Goal: Task Accomplishment & Management: Use online tool/utility

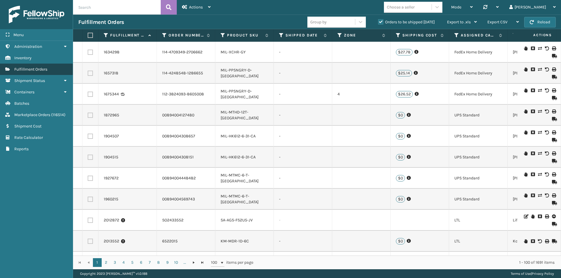
click at [35, 69] on span "Fulfillment Orders" at bounding box center [30, 69] width 33 height 5
click at [414, 6] on div "Choose a seller" at bounding box center [401, 7] width 28 height 6
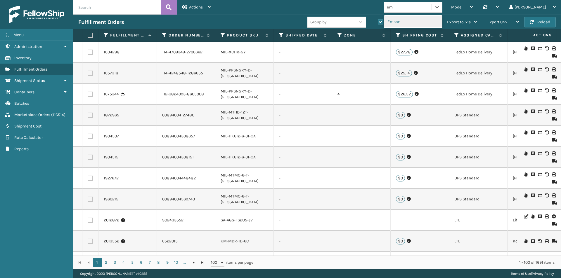
type input "ems"
click at [421, 21] on div "Emson" at bounding box center [413, 21] width 58 height 11
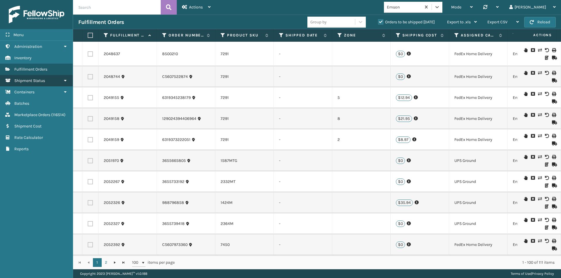
click at [26, 78] on span "Shipment Status" at bounding box center [29, 80] width 31 height 5
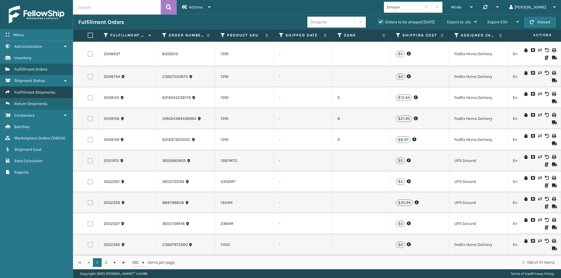
click at [33, 93] on span "Fulfillment Shipments" at bounding box center [34, 92] width 41 height 5
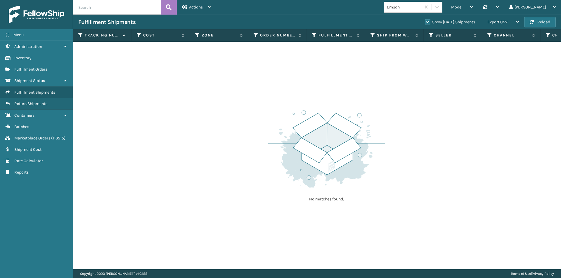
click at [425, 21] on label "Show [DATE] Shipments" at bounding box center [450, 22] width 50 height 5
click at [425, 21] on input "Show [DATE] Shipments" at bounding box center [425, 21] width 0 height 4
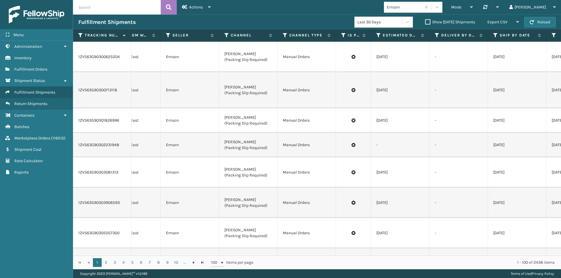
scroll to position [0, 304]
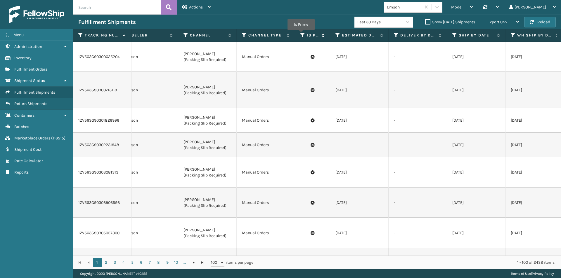
click at [301, 34] on icon at bounding box center [302, 35] width 5 height 5
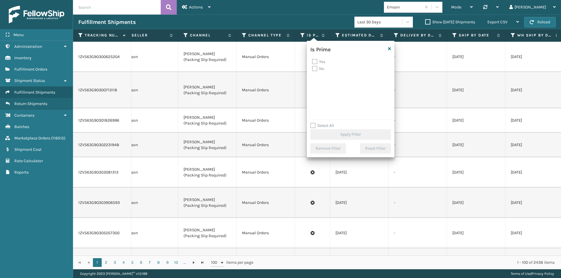
click at [314, 60] on label "Yes" at bounding box center [318, 61] width 13 height 5
click at [312, 60] on input "Yes" at bounding box center [312, 60] width 0 height 4
checkbox input "true"
click at [338, 141] on div "Is Prime Yes No Select All Apply Filter Remove Filter Reset Filter" at bounding box center [351, 99] width 88 height 117
click at [338, 136] on button "Apply Filter" at bounding box center [350, 134] width 81 height 11
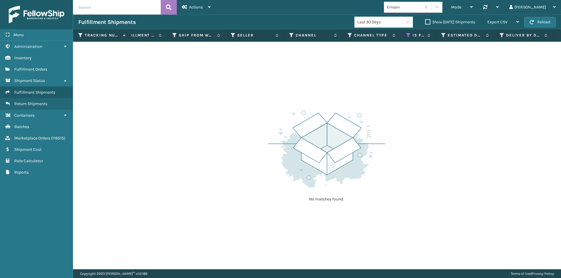
scroll to position [0, 320]
click at [287, 34] on icon at bounding box center [287, 35] width 5 height 5
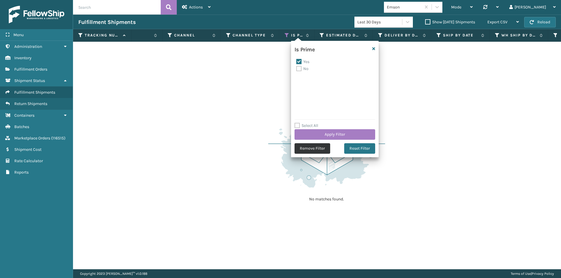
click at [316, 149] on button "Remove Filter" at bounding box center [312, 148] width 36 height 11
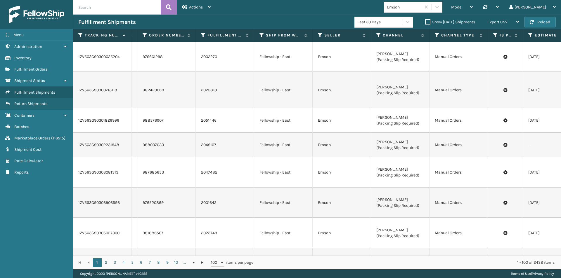
scroll to position [0, 233]
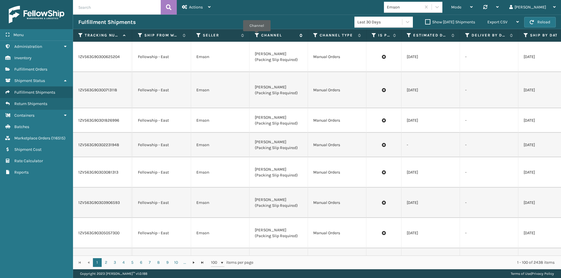
click at [256, 35] on icon at bounding box center [257, 35] width 5 height 5
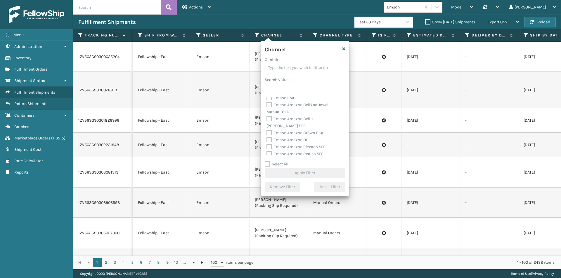
scroll to position [0, 0]
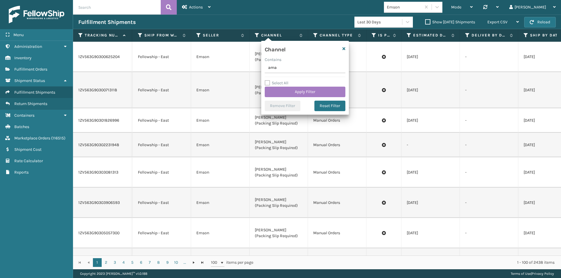
type input "amazon"
click at [307, 91] on button "Apply Filter" at bounding box center [305, 92] width 81 height 11
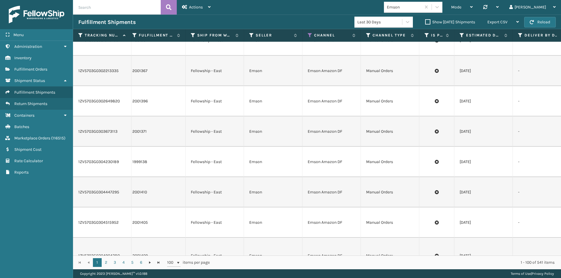
scroll to position [0, 180]
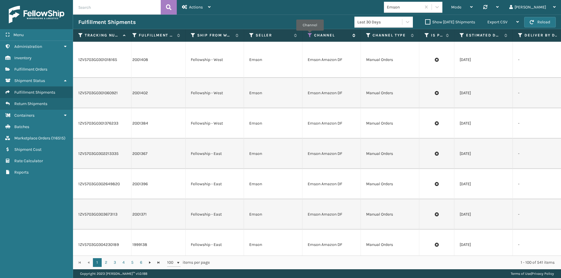
click at [310, 35] on icon at bounding box center [310, 35] width 5 height 5
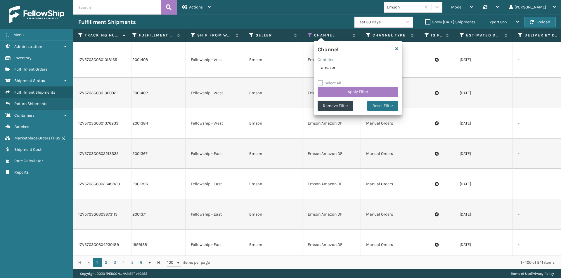
click at [336, 67] on input "amazon" at bounding box center [358, 68] width 81 height 11
click at [335, 67] on input "amazon" at bounding box center [358, 68] width 81 height 11
type input "real"
drag, startPoint x: 332, startPoint y: 68, endPoint x: 310, endPoint y: 68, distance: 21.6
click at [310, 68] on section "Fulfillment Shipments Last 30 Days Show [DATE] Shipments Export CSV Export Curr…" at bounding box center [317, 142] width 488 height 255
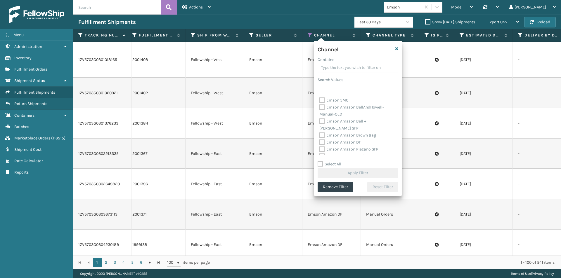
click at [337, 89] on input "Search Values" at bounding box center [358, 88] width 81 height 11
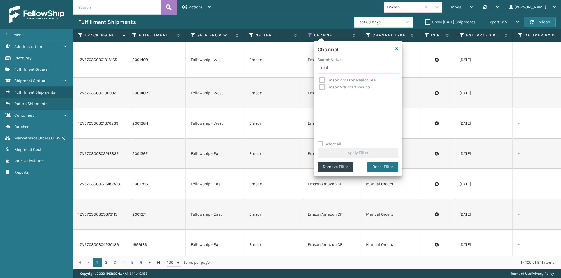
type input "real"
click at [324, 81] on label "Emson Amazon Realco SFP" at bounding box center [347, 80] width 57 height 5
click at [320, 81] on input "Emson Amazon Realco SFP" at bounding box center [319, 79] width 0 height 4
checkbox input "true"
click at [345, 151] on button "Apply Filter" at bounding box center [358, 153] width 81 height 11
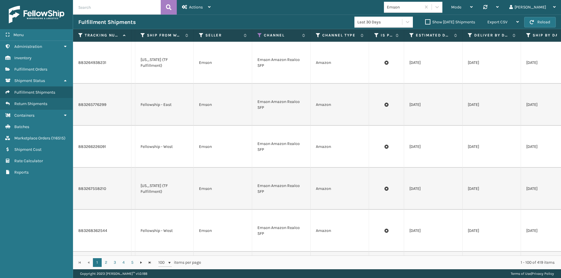
scroll to position [0, 292]
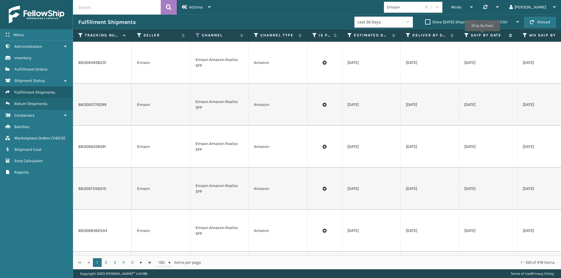
click at [482, 35] on label "Ship By Date" at bounding box center [488, 35] width 35 height 5
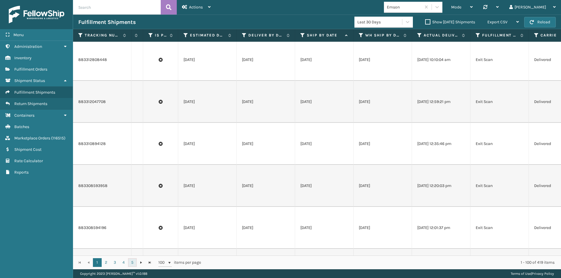
click at [133, 261] on link "5" at bounding box center [132, 263] width 9 height 9
